Goal: Find specific page/section: Find specific page/section

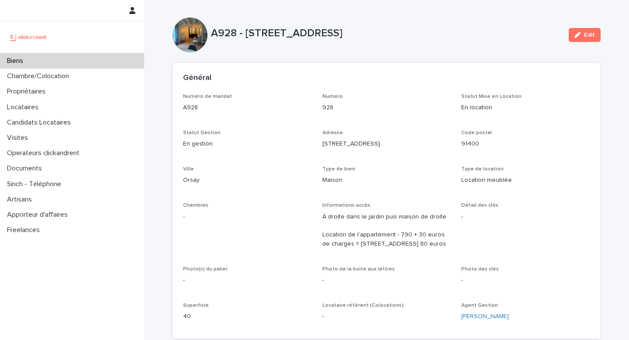
click at [318, 31] on p "A928 - [STREET_ADDRESS]" at bounding box center [386, 33] width 351 height 13
copy div "A928 - [STREET_ADDRESS] Edit Sorry, there was an error saving your record. Plea…"
click at [248, 73] on div "Général" at bounding box center [387, 78] width 428 height 31
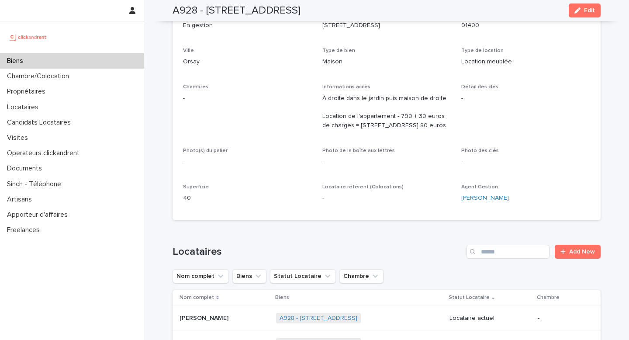
scroll to position [108, 0]
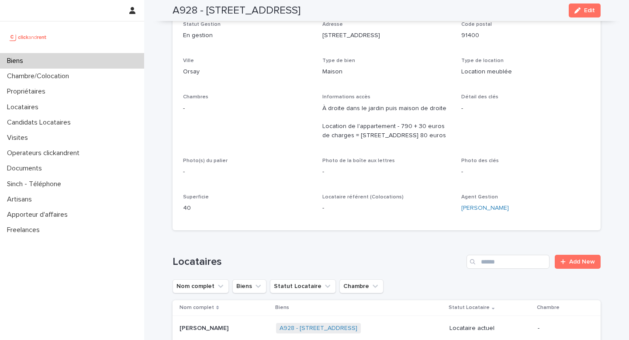
drag, startPoint x: 319, startPoint y: 125, endPoint x: 397, endPoint y: 146, distance: 80.4
click at [397, 146] on div "Numéro de mandat A928 Numéro 928 Statut Mise en Location En location Statut Ges…" at bounding box center [386, 102] width 407 height 235
click at [397, 140] on p "À droite dans le jardin puis maison de droite Location de l'appartement - 790 +…" at bounding box center [386, 122] width 129 height 36
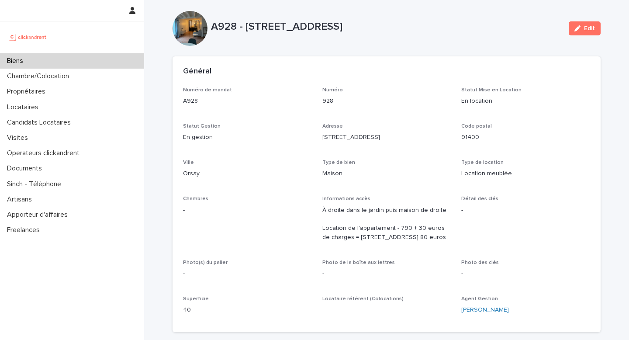
scroll to position [10, 0]
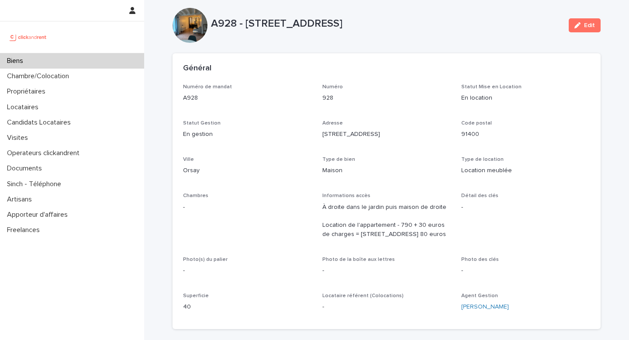
click at [326, 229] on p "À droite dans le jardin puis maison de droite Location de l'appartement - 790 +…" at bounding box center [386, 221] width 129 height 36
drag, startPoint x: 326, startPoint y: 223, endPoint x: 397, endPoint y: 240, distance: 72.5
click at [397, 239] on p "À droite dans le jardin puis maison de droite Location de l'appartement - 790 +…" at bounding box center [386, 221] width 129 height 36
drag, startPoint x: 322, startPoint y: 224, endPoint x: 389, endPoint y: 234, distance: 68.0
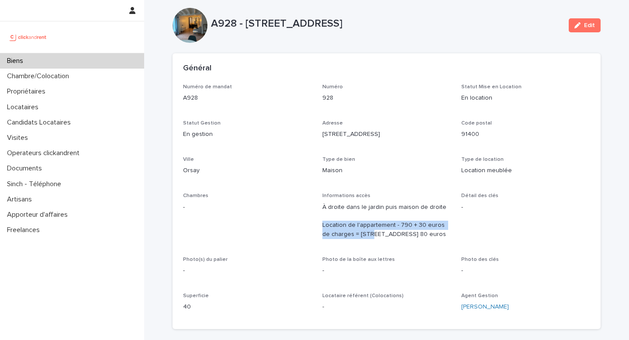
click at [389, 234] on p "À droite dans le jardin puis maison de droite Location de l'appartement - 790 +…" at bounding box center [386, 221] width 129 height 36
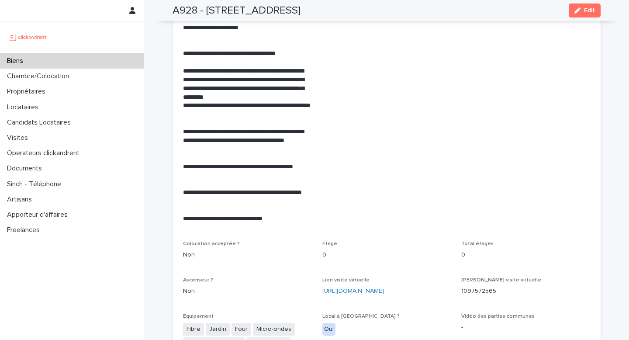
drag, startPoint x: 208, startPoint y: 183, endPoint x: 177, endPoint y: 166, distance: 35.8
click at [340, 61] on span "Mise en avant Emplacement idéal" at bounding box center [386, 96] width 129 height 269
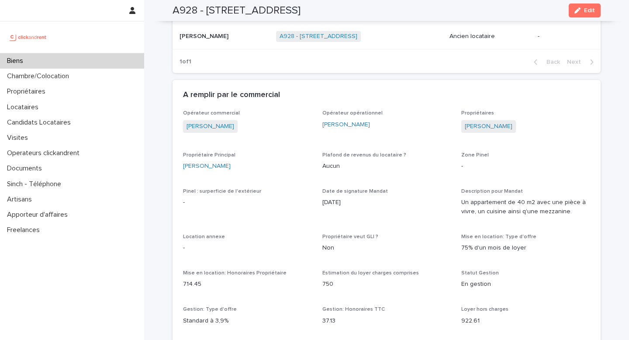
scroll to position [450, 0]
drag, startPoint x: 197, startPoint y: 256, endPoint x: 236, endPoint y: 254, distance: 39.8
click at [237, 253] on p "-" at bounding box center [247, 248] width 129 height 9
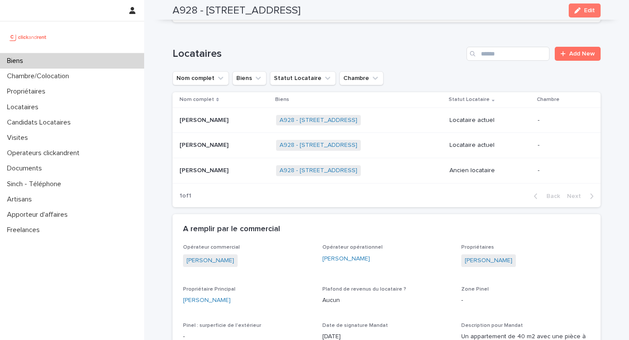
scroll to position [335, 0]
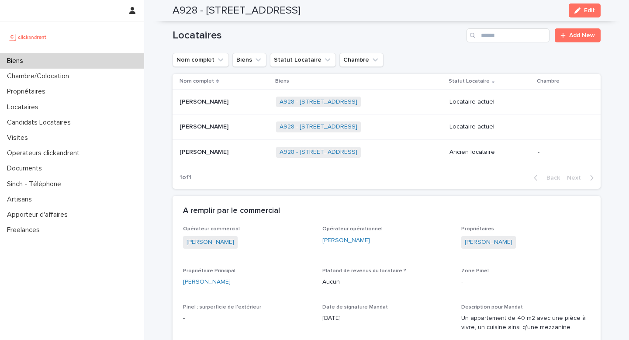
click at [200, 109] on div "[PERSON_NAME] [PERSON_NAME]" at bounding box center [225, 102] width 90 height 14
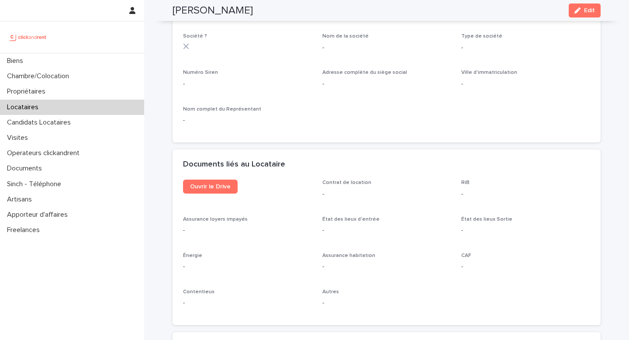
scroll to position [835, 0]
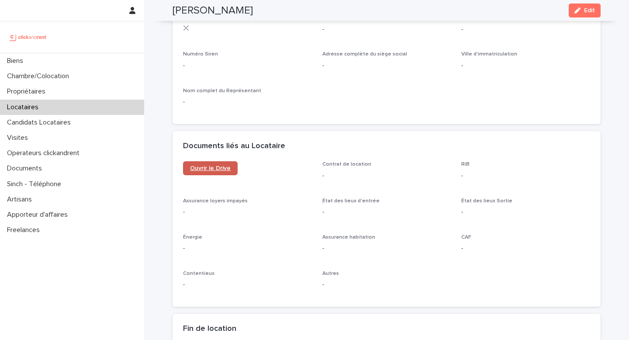
click at [206, 169] on span "Ouvrir le Drive" at bounding box center [210, 168] width 41 height 6
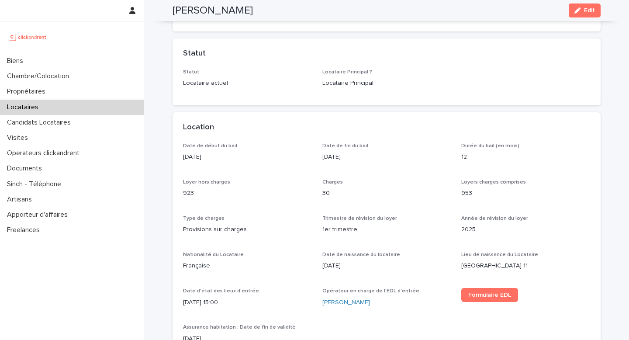
scroll to position [0, 0]
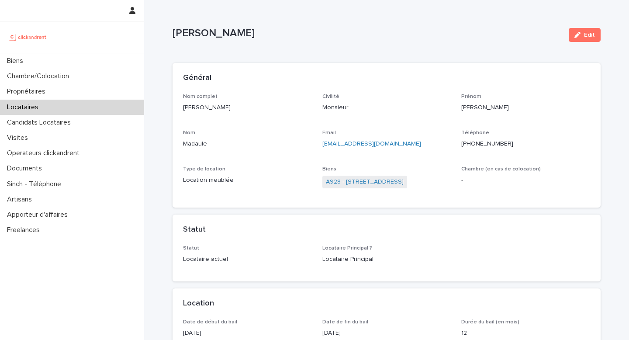
click at [311, 20] on div "[PERSON_NAME] Edit" at bounding box center [387, 34] width 428 height 35
click at [336, 35] on p "[PERSON_NAME]" at bounding box center [367, 33] width 389 height 13
click at [398, 184] on link "A928 - [STREET_ADDRESS]" at bounding box center [365, 181] width 78 height 9
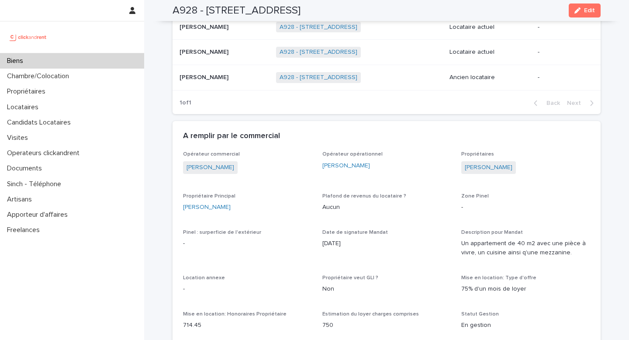
scroll to position [415, 0]
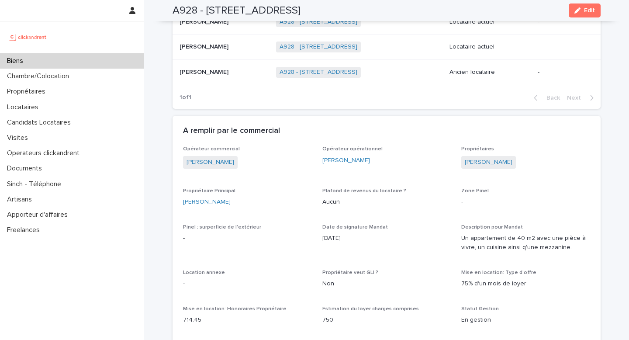
drag, startPoint x: 381, startPoint y: 170, endPoint x: 318, endPoint y: 169, distance: 63.4
copy link "[PERSON_NAME]"
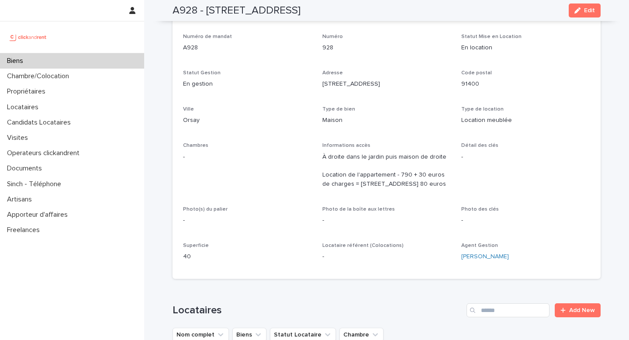
scroll to position [61, 0]
